Goal: Find specific page/section: Find specific page/section

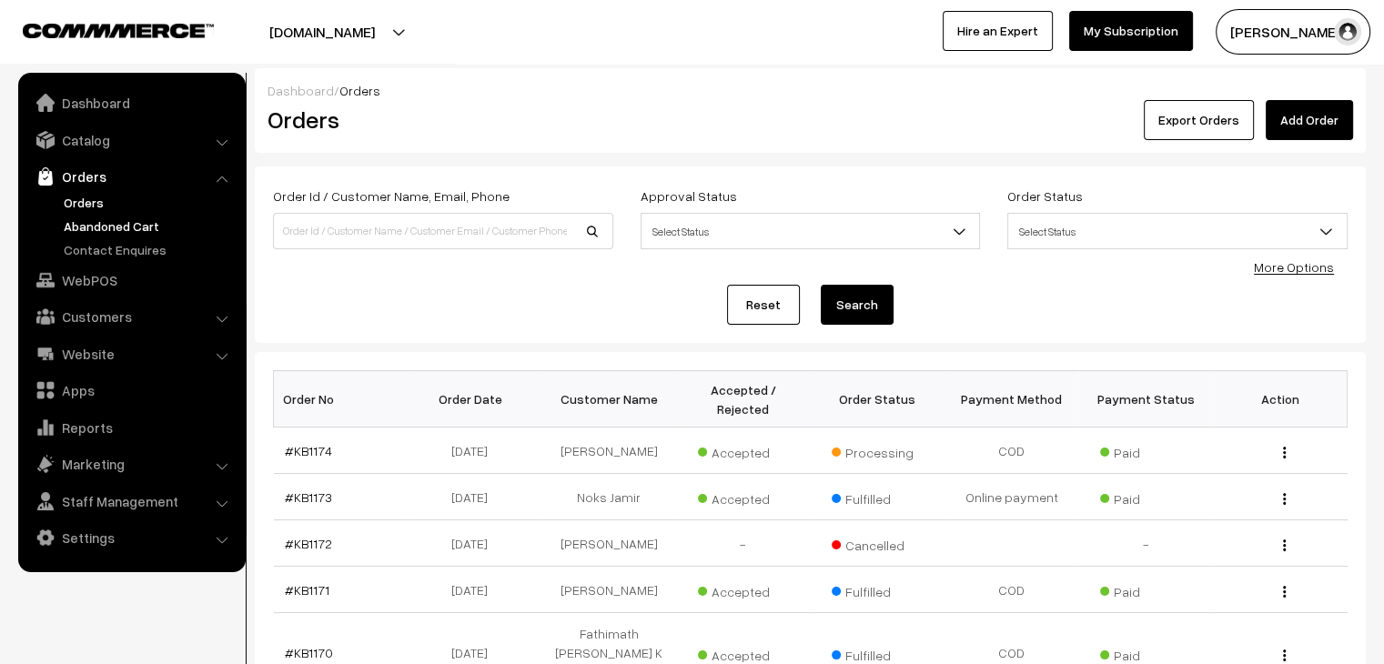
click at [120, 224] on link "Abandoned Cart" at bounding box center [149, 226] width 180 height 19
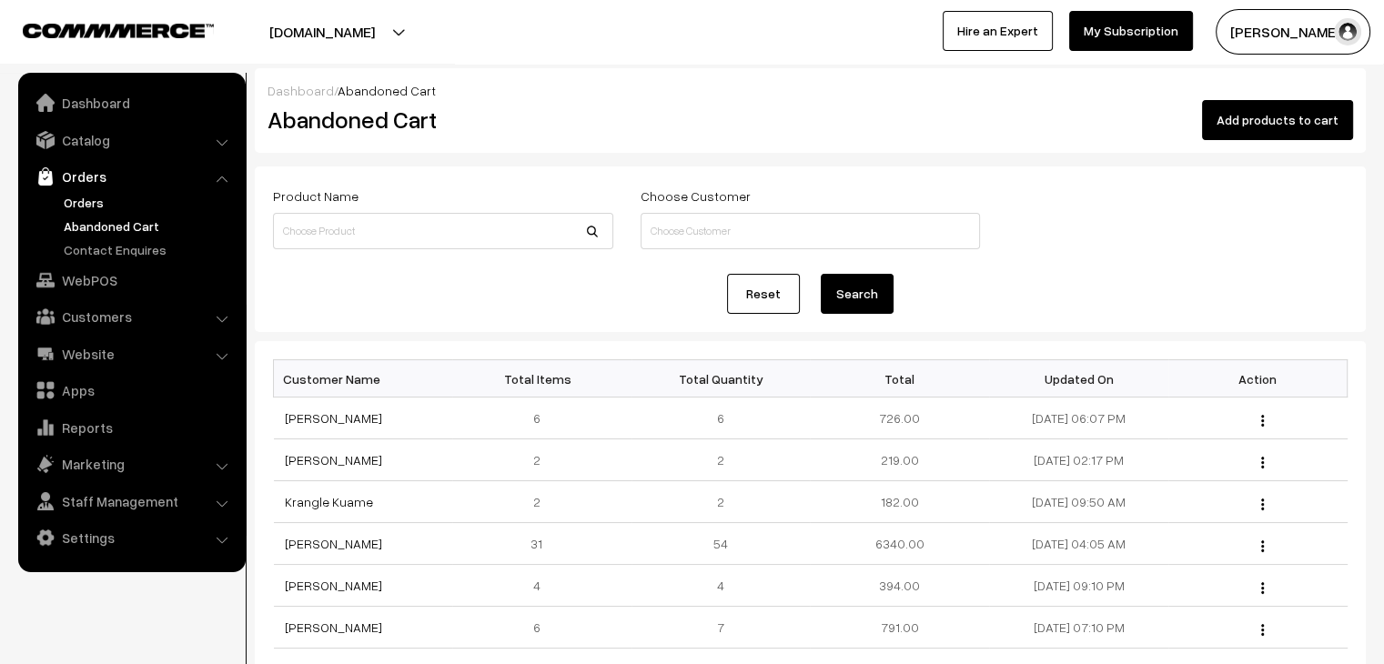
click at [93, 200] on link "Orders" at bounding box center [149, 202] width 180 height 19
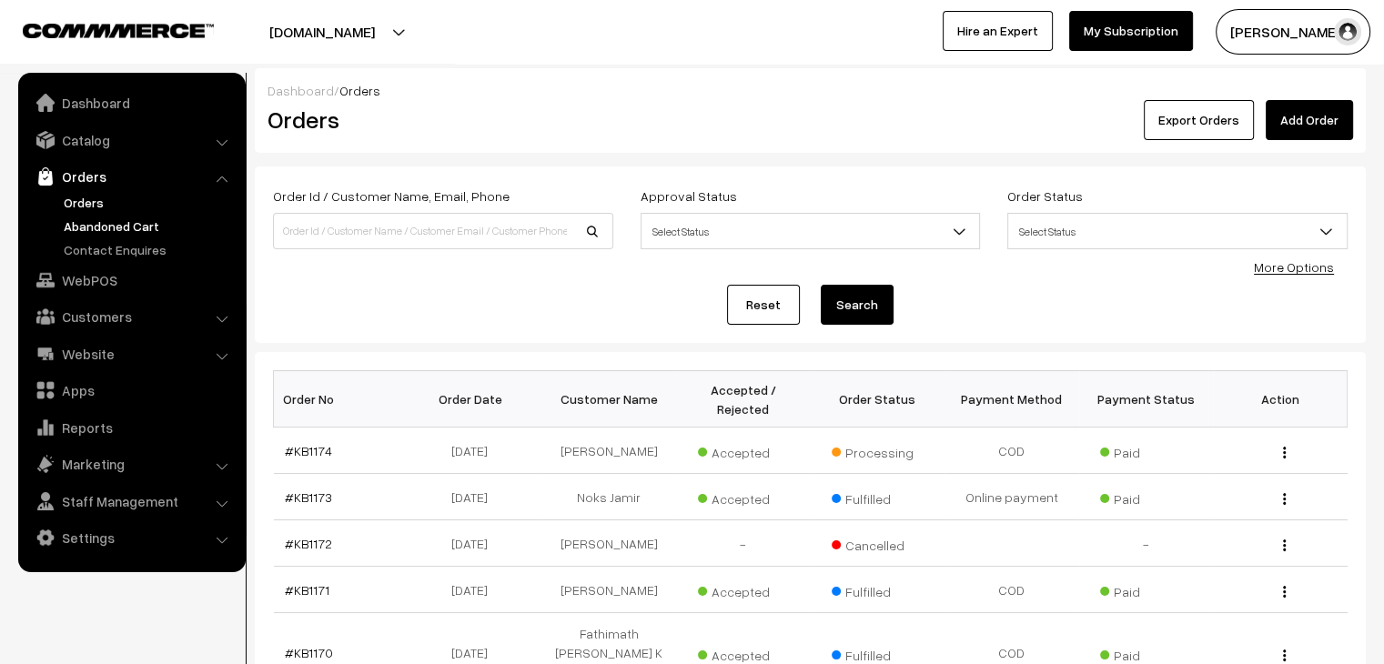
click at [123, 218] on link "Abandoned Cart" at bounding box center [149, 226] width 180 height 19
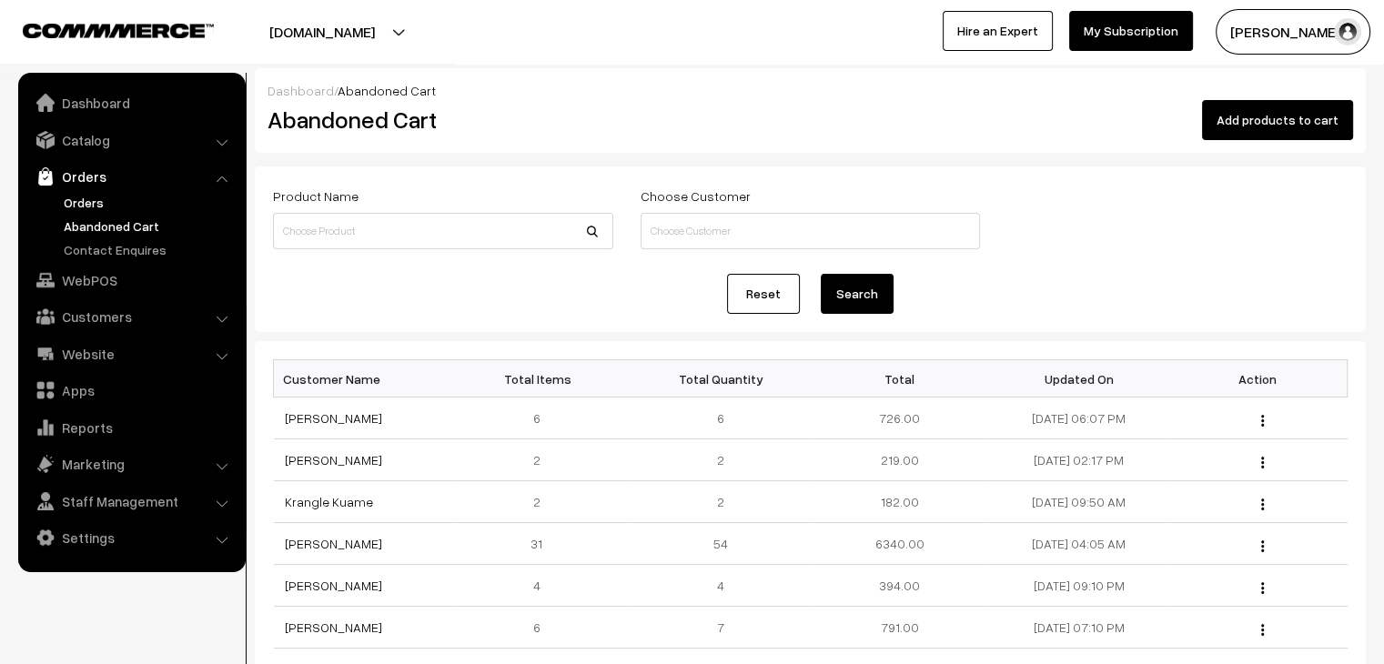
click at [73, 194] on link "Orders" at bounding box center [149, 202] width 180 height 19
